Goal: Information Seeking & Learning: Learn about a topic

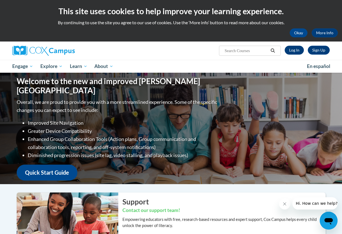
click at [292, 46] on link "Log In" at bounding box center [293, 50] width 19 height 9
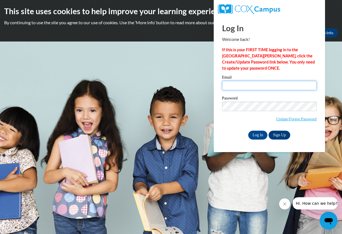
type input "[EMAIL_ADDRESS][DOMAIN_NAME]"
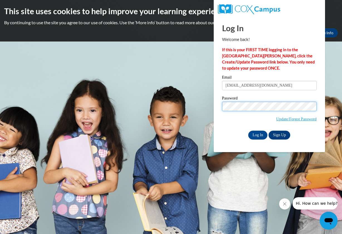
click at [257, 134] on input "Log In" at bounding box center [257, 134] width 19 height 9
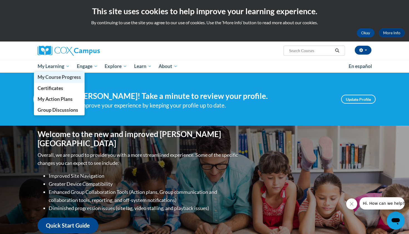
click at [52, 78] on span "My Course Progress" at bounding box center [59, 77] width 43 height 6
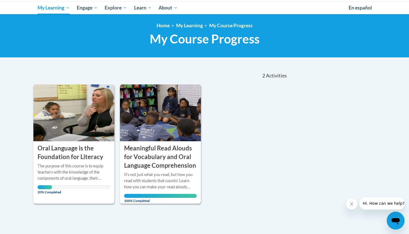
scroll to position [59, 0]
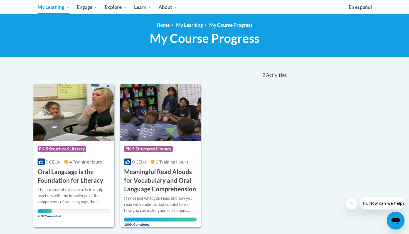
click at [79, 136] on img at bounding box center [73, 112] width 81 height 57
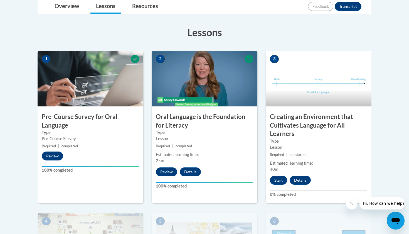
scroll to position [140, 0]
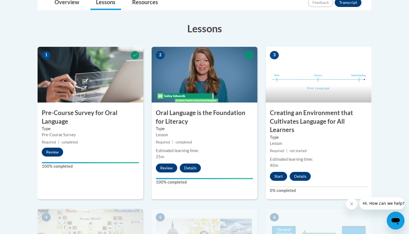
click at [280, 173] on button "Start" at bounding box center [278, 176] width 17 height 9
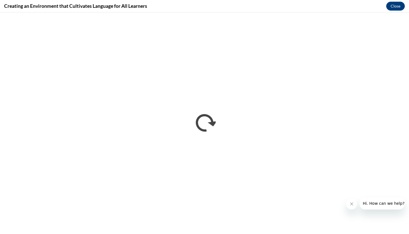
scroll to position [0, 0]
